Goal: Task Accomplishment & Management: Manage account settings

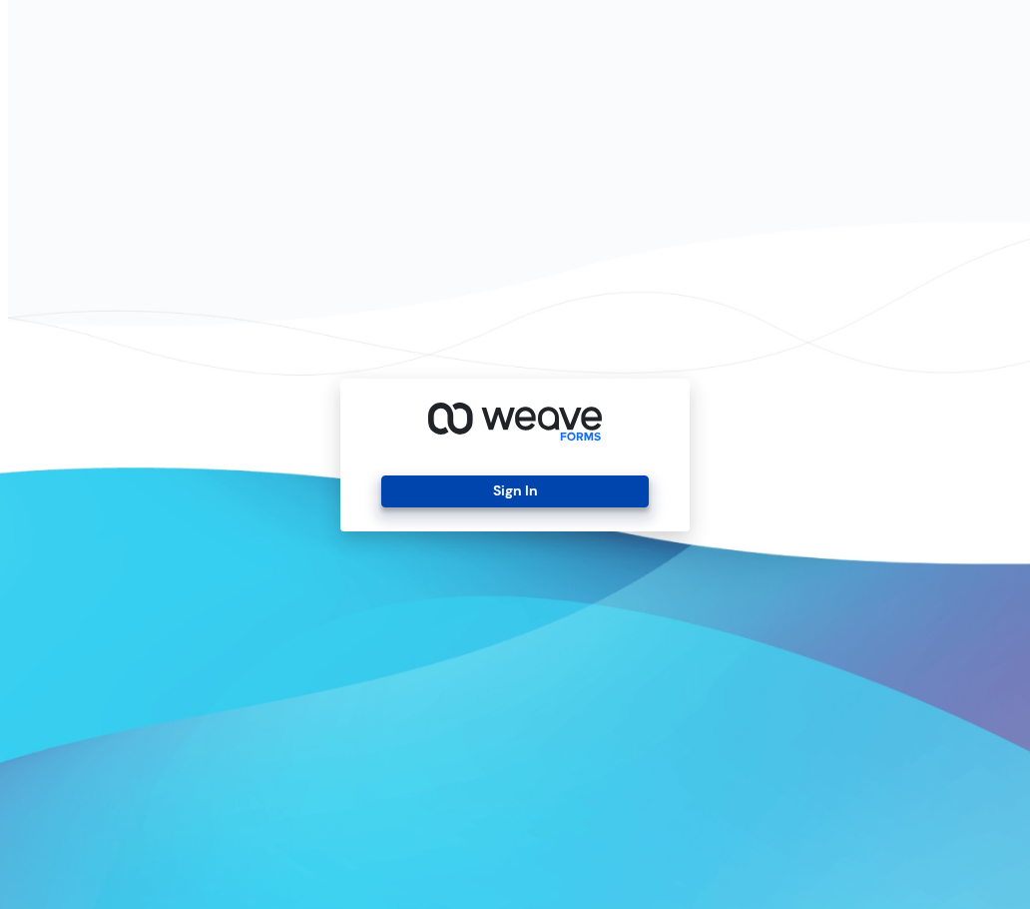
click at [580, 496] on button "Sign In" at bounding box center [514, 491] width 267 height 32
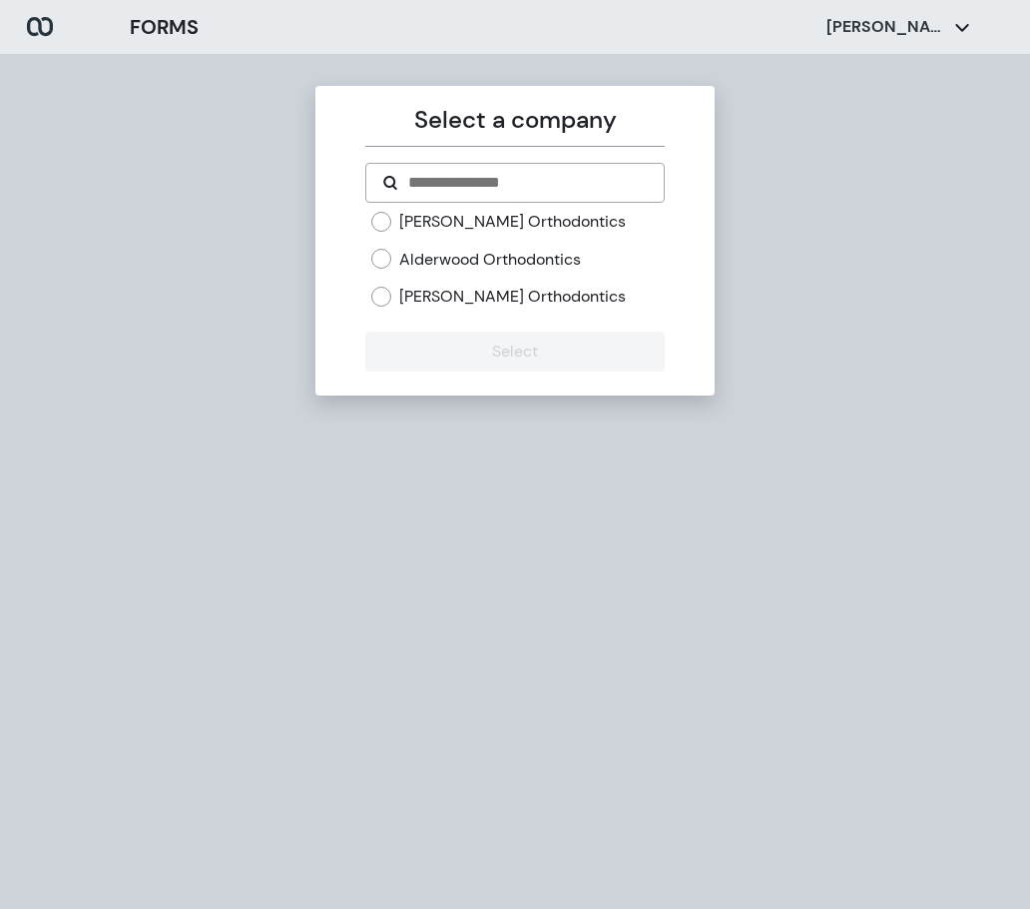
click at [448, 232] on label "Kirkland Orthodontics" at bounding box center [512, 222] width 227 height 22
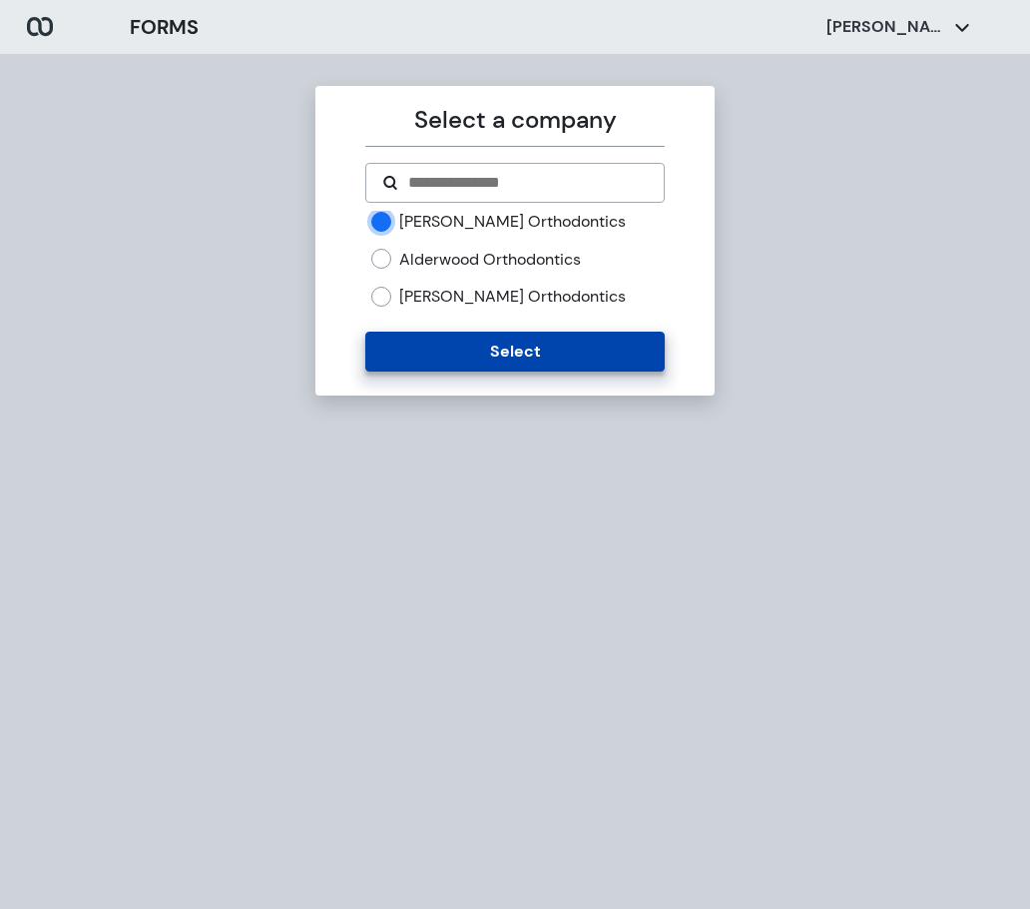
click at [524, 354] on button "Select" at bounding box center [514, 351] width 299 height 40
